Goal: Communication & Community: Connect with others

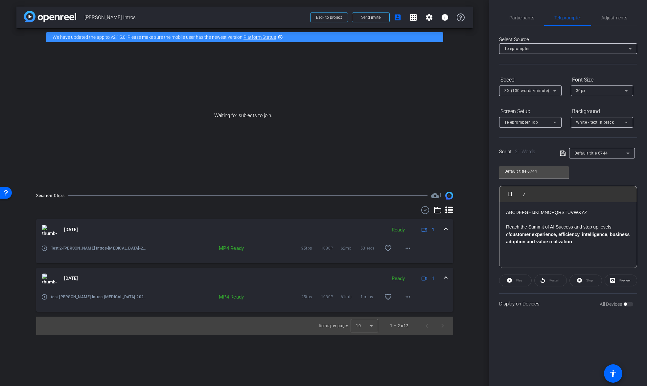
click at [45, 298] on mat-icon "play_circle_outline" at bounding box center [44, 297] width 7 height 7
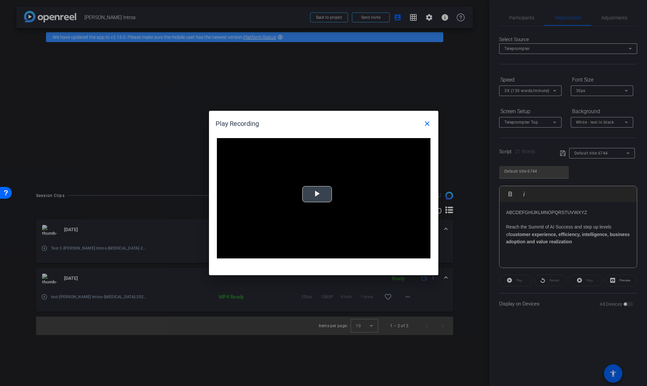
click at [317, 194] on span "Video Player" at bounding box center [317, 194] width 0 height 0
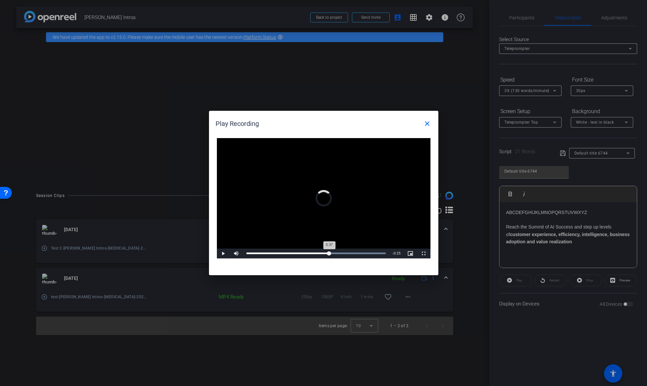
click at [329, 253] on div "Loaded : 100.00% 0:37 0:37" at bounding box center [317, 254] width 140 height 2
click at [341, 253] on div "Loaded : 100.00% 0:42 0:38" at bounding box center [317, 254] width 140 height 2
click at [352, 252] on div "Loaded : 100.00% 0:47 0:42" at bounding box center [316, 254] width 146 height 10
click at [358, 252] on div "Loaded : 100.00% 0:50 0:47" at bounding box center [316, 254] width 146 height 10
click at [328, 253] on div "0:50" at bounding box center [303, 254] width 112 height 2
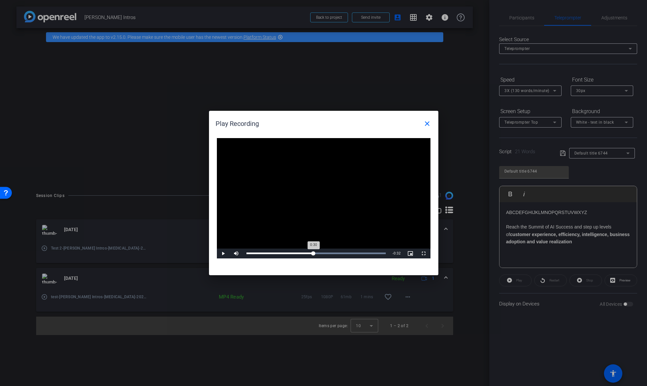
click at [314, 254] on div "Loaded : 100.00% 0:30 0:30" at bounding box center [316, 254] width 146 height 10
click at [295, 253] on div "Loaded : 100.00% 0:22 0:34" at bounding box center [317, 254] width 140 height 2
click at [282, 253] on div "Loaded : 100.00% 0:16 0:23" at bounding box center [317, 254] width 140 height 2
drag, startPoint x: 283, startPoint y: 253, endPoint x: 381, endPoint y: 256, distance: 98.7
click at [377, 253] on div "1:01" at bounding box center [312, 254] width 130 height 2
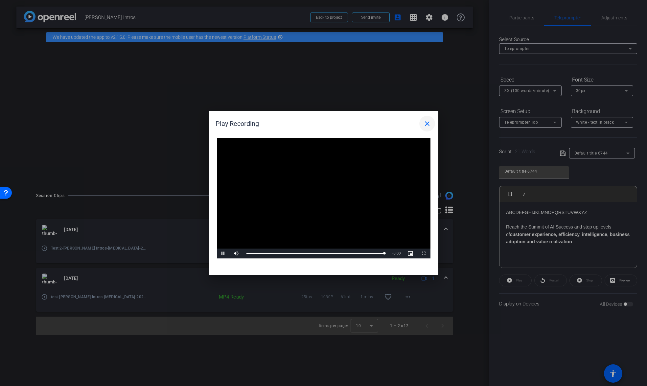
click at [427, 123] on mat-icon "close" at bounding box center [427, 124] width 8 height 8
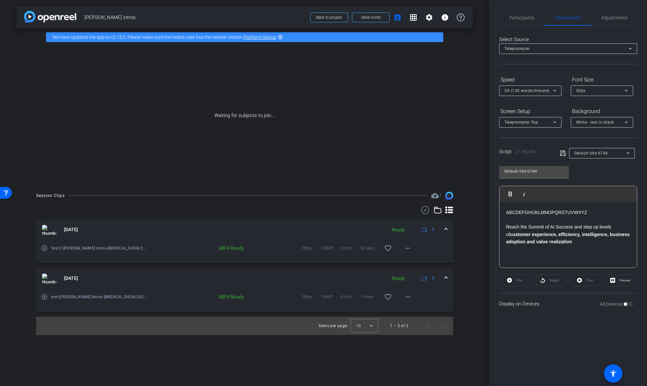
click at [45, 248] on mat-icon "play_circle_outline" at bounding box center [44, 248] width 7 height 7
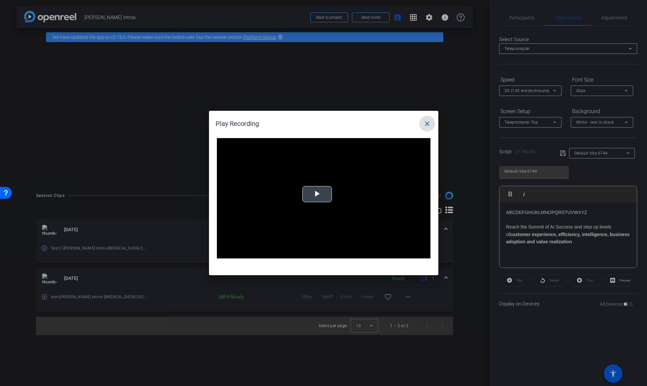
click at [317, 194] on span "Video Player" at bounding box center [317, 194] width 0 height 0
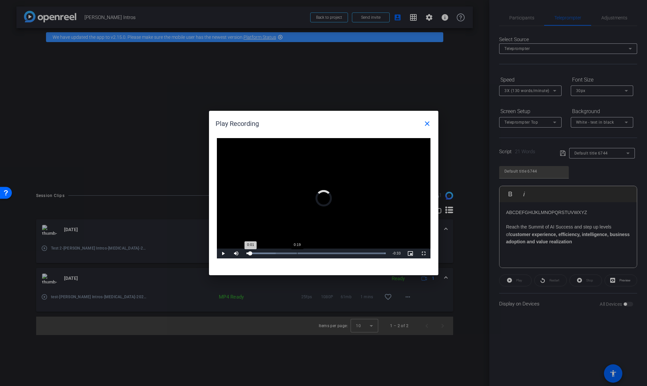
click at [297, 253] on div "Loaded : 100.00% 0:19 0:01" at bounding box center [317, 254] width 140 height 2
click at [313, 253] on div "Loaded : 100.00% 0:24 0:19" at bounding box center [317, 254] width 140 height 2
click at [330, 252] on div "Loaded : 100.00% 0:31 0:31" at bounding box center [316, 254] width 146 height 10
click at [365, 253] on div "Loaded : 100.00% 0:44 0:37" at bounding box center [317, 254] width 140 height 2
click at [377, 253] on div "Loaded : 100.00% 0:49 0:45" at bounding box center [317, 254] width 140 height 2
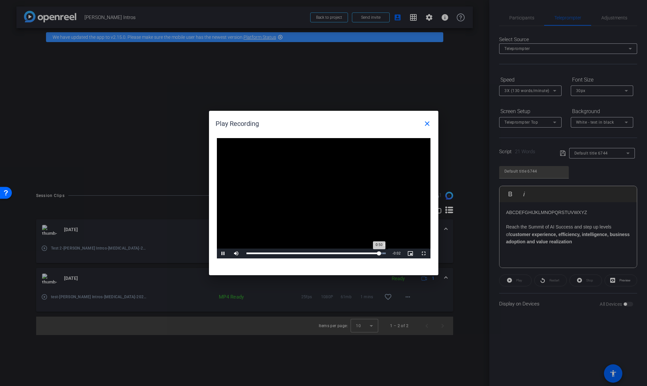
click at [379, 253] on div "0:50" at bounding box center [313, 254] width 133 height 2
click at [427, 125] on mat-icon "close" at bounding box center [427, 124] width 8 height 8
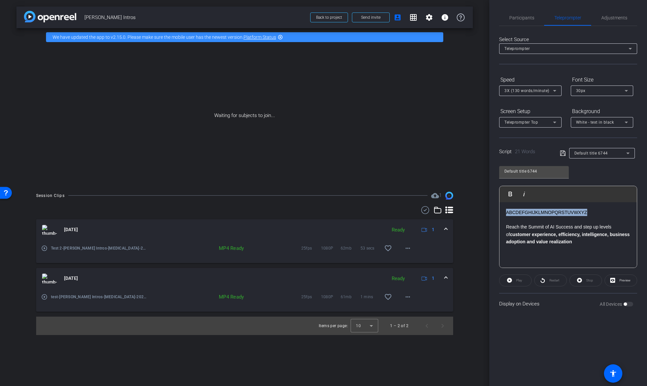
drag, startPoint x: 559, startPoint y: 212, endPoint x: 471, endPoint y: 212, distance: 88.1
click at [471, 212] on div "arrow_back [PERSON_NAME] Intros Back to project Send invite account_box grid_on…" at bounding box center [323, 193] width 647 height 386
click at [580, 214] on p "​10 9 8 7 6 5 4 3 2 1" at bounding box center [568, 212] width 124 height 7
click at [504, 210] on div "​10 [PHONE_NUMBER] Reach the Summit of AI Success and step up levels of custome…" at bounding box center [568, 235] width 137 height 66
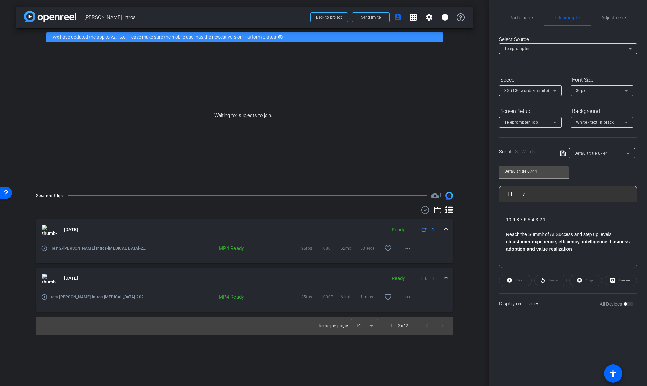
click at [516, 210] on p at bounding box center [568, 212] width 124 height 7
click at [373, 16] on span "Send invite" at bounding box center [370, 17] width 19 height 5
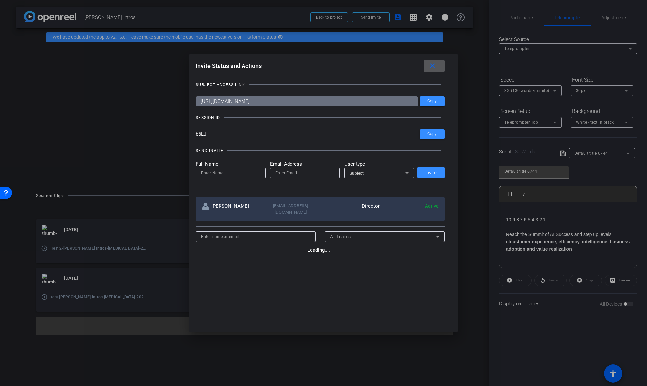
click at [432, 159] on div "SEND INVITE Full Name Email Address User type Subject Invite" at bounding box center [320, 166] width 249 height 50
click at [436, 131] on span at bounding box center [432, 134] width 25 height 16
click at [434, 66] on mat-icon "close" at bounding box center [433, 66] width 8 height 8
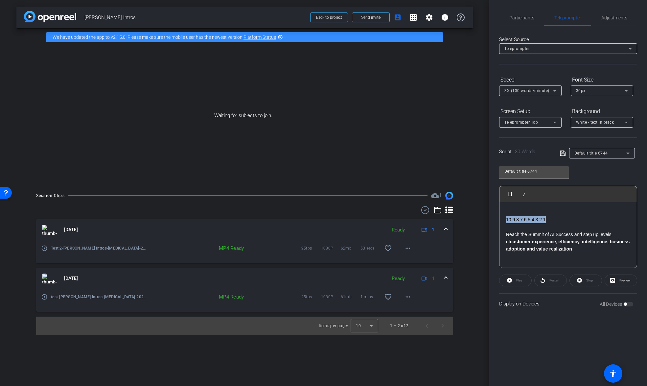
drag, startPoint x: 535, startPoint y: 218, endPoint x: 495, endPoint y: 214, distance: 39.7
click at [494, 218] on div "Participants Teleprompter Adjustments [PERSON_NAME] Director Everyone 0 Mark al…" at bounding box center [569, 193] width 158 height 386
click at [511, 196] on icon "button" at bounding box center [511, 194] width 4 height 5
click at [565, 223] on p "10 9 8 7 6 5 4 3 2 1" at bounding box center [568, 219] width 124 height 7
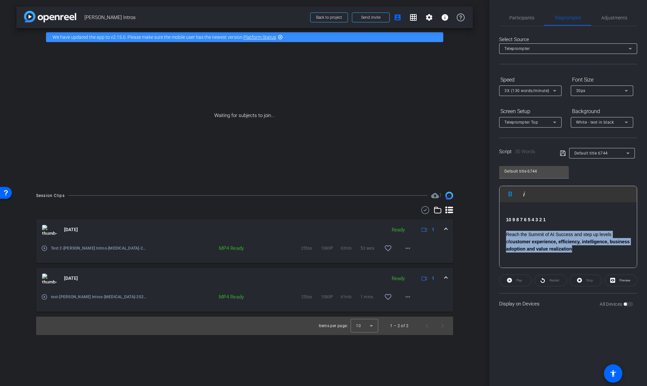
drag, startPoint x: 563, startPoint y: 246, endPoint x: 505, endPoint y: 233, distance: 59.0
click at [504, 234] on div "10 [PHONE_NUMBER] Reach the Summit of AI Success and step up levels of customer…" at bounding box center [568, 235] width 137 height 66
click at [511, 195] on icon "button" at bounding box center [511, 194] width 8 height 8
click at [573, 218] on p "10 9 8 7 6 5 4 3 2 1" at bounding box center [568, 219] width 124 height 7
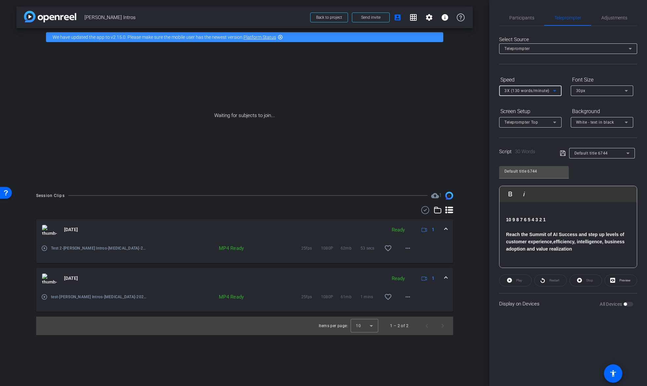
click at [555, 91] on icon at bounding box center [555, 91] width 8 height 8
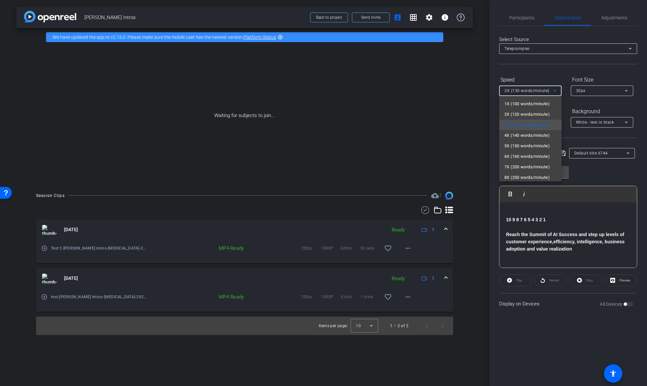
click at [549, 74] on div at bounding box center [323, 193] width 647 height 386
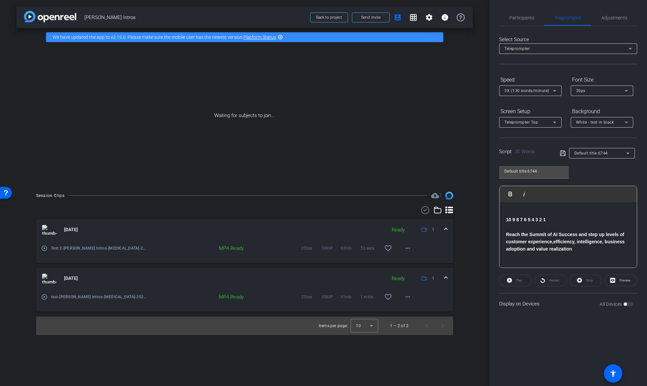
drag, startPoint x: 366, startPoint y: 116, endPoint x: 363, endPoint y: 119, distance: 4.4
click at [366, 116] on div "Waiting for subjects to join..." at bounding box center [244, 115] width 457 height 139
click at [375, 16] on span "Send invite" at bounding box center [370, 17] width 19 height 5
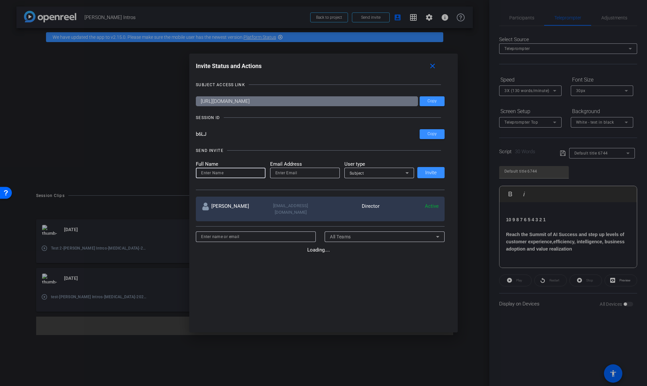
click at [225, 198] on div "SUBJECT ACCESS LINK [URL][DOMAIN_NAME] Copy SESSION ID b6LJ Copy SEND INVITE Fu…" at bounding box center [323, 200] width 255 height 251
click at [242, 173] on input at bounding box center [230, 173] width 59 height 8
type input "[PERSON_NAME]"
click at [290, 172] on input "email" at bounding box center [305, 173] width 59 height 8
type input "[PERSON_NAME][EMAIL_ADDRESS][DOMAIN_NAME]"
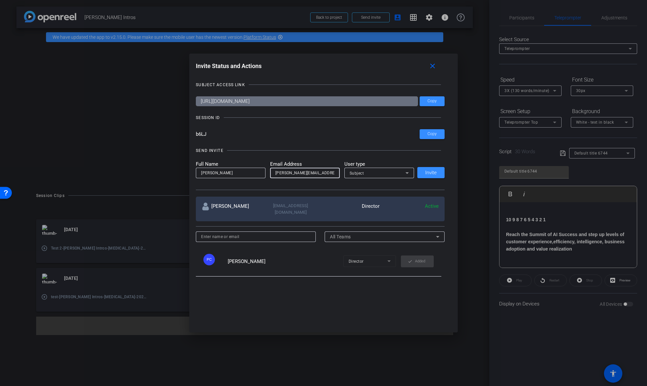
click at [373, 172] on div "Subject" at bounding box center [378, 173] width 56 height 8
click at [373, 185] on span "Collaborator" at bounding box center [362, 186] width 24 height 8
click at [431, 173] on span "Invite" at bounding box center [431, 172] width 12 height 5
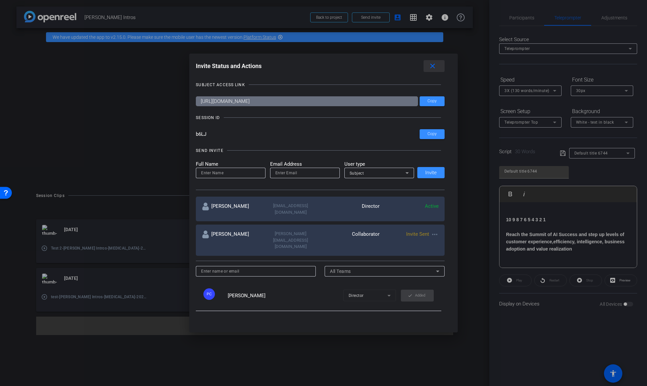
click at [433, 67] on mat-icon "close" at bounding box center [433, 66] width 8 height 8
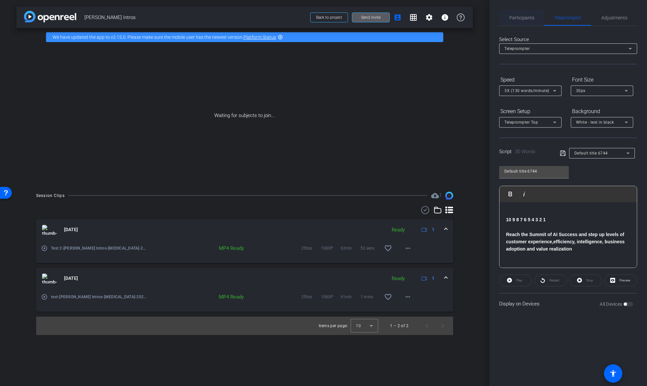
click at [527, 16] on span "Participants" at bounding box center [522, 17] width 25 height 5
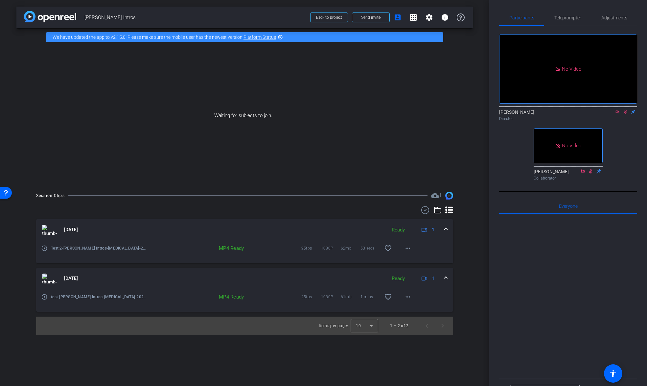
click at [625, 109] on icon at bounding box center [625, 111] width 5 height 5
click at [627, 109] on icon at bounding box center [625, 111] width 5 height 5
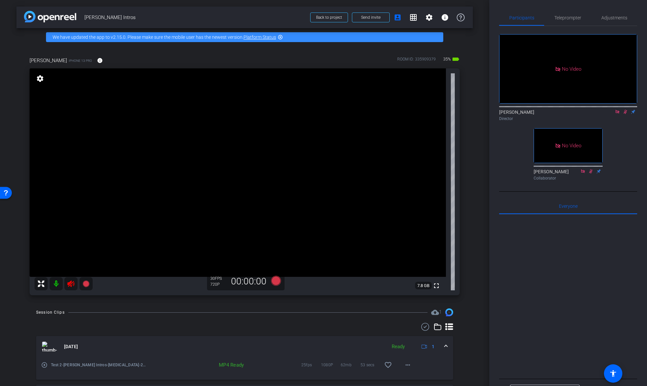
click at [57, 284] on mat-icon at bounding box center [56, 283] width 13 height 13
click at [625, 109] on icon at bounding box center [626, 111] width 4 height 4
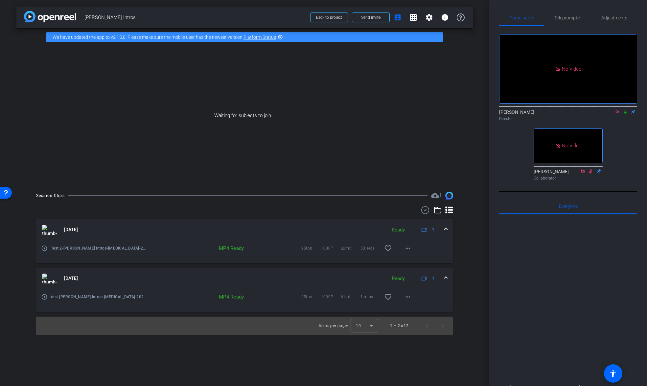
click at [618, 109] on icon at bounding box center [617, 111] width 5 height 5
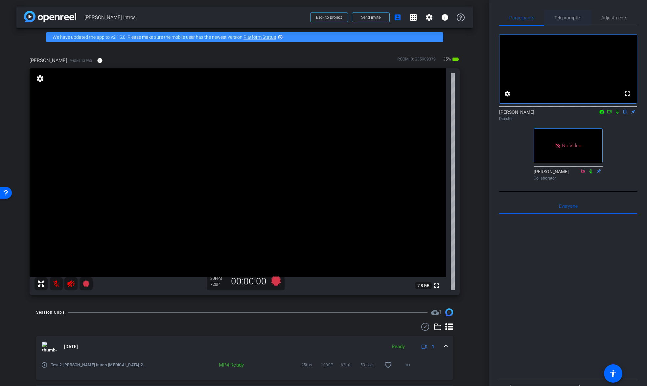
click at [566, 17] on span "Teleprompter" at bounding box center [568, 17] width 27 height 5
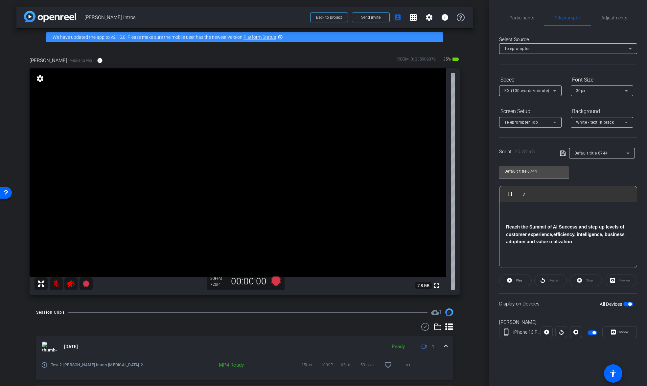
click at [591, 212] on p at bounding box center [568, 212] width 124 height 7
click at [523, 19] on span "Participants" at bounding box center [522, 17] width 25 height 5
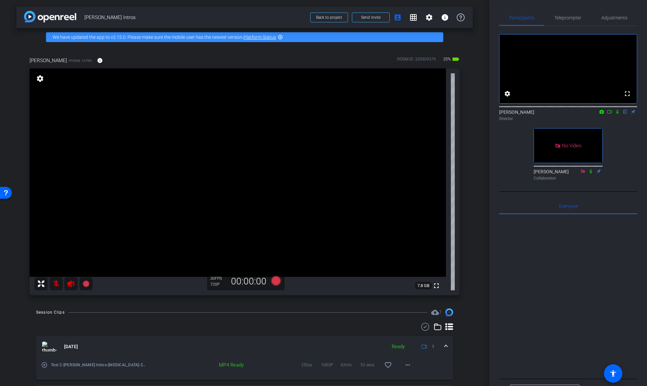
click at [610, 114] on icon at bounding box center [609, 111] width 5 height 5
